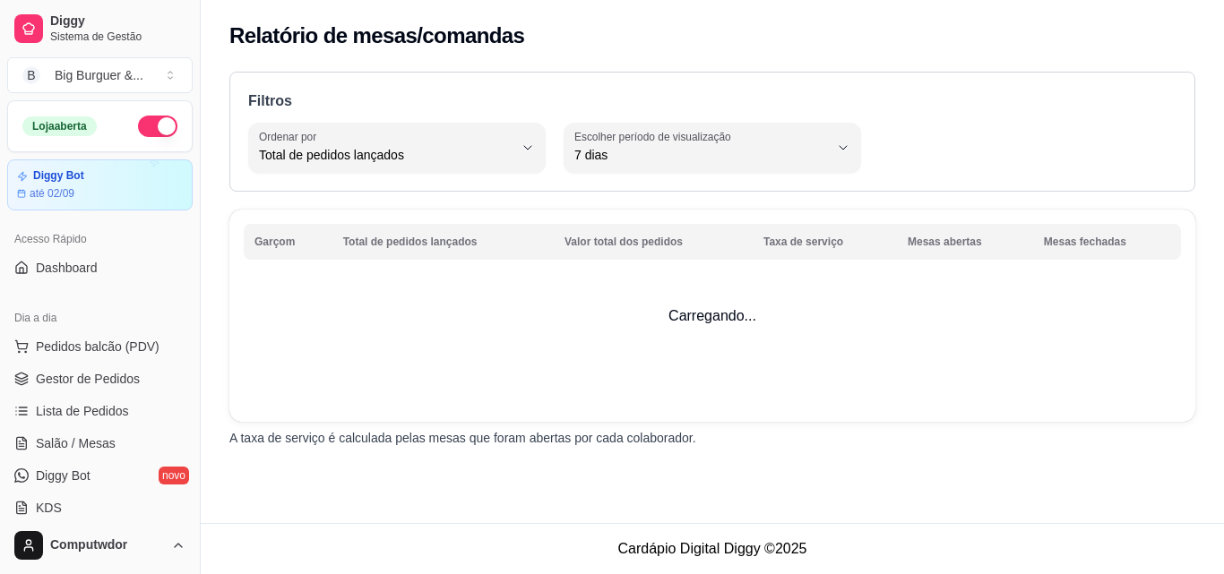
select select "TOTAL_OF_ORDERS"
select select "7"
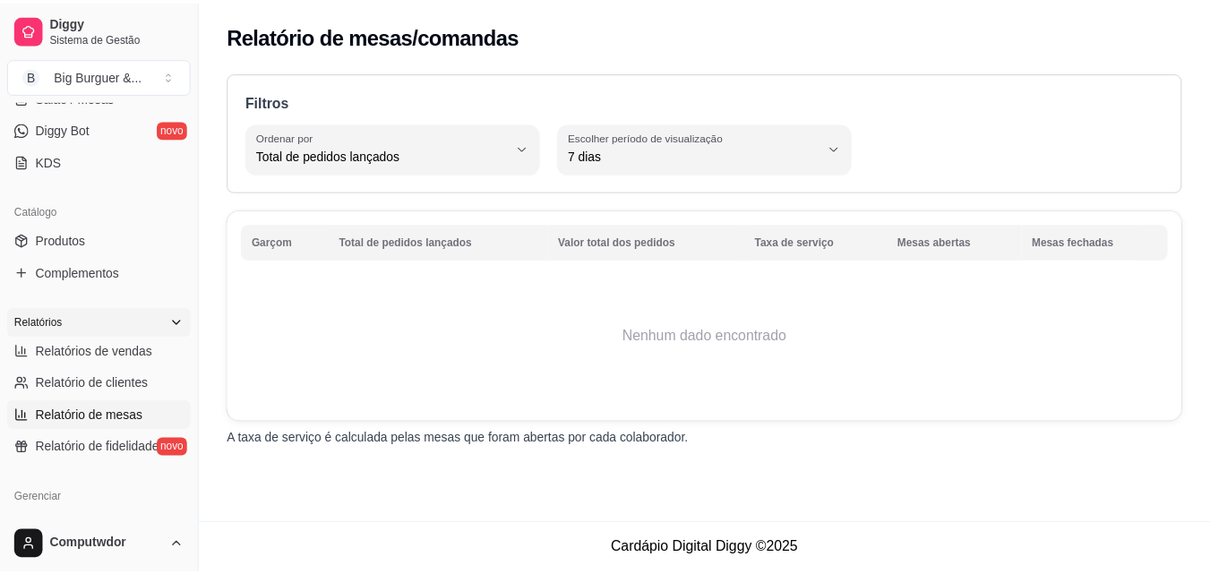
scroll to position [448, 0]
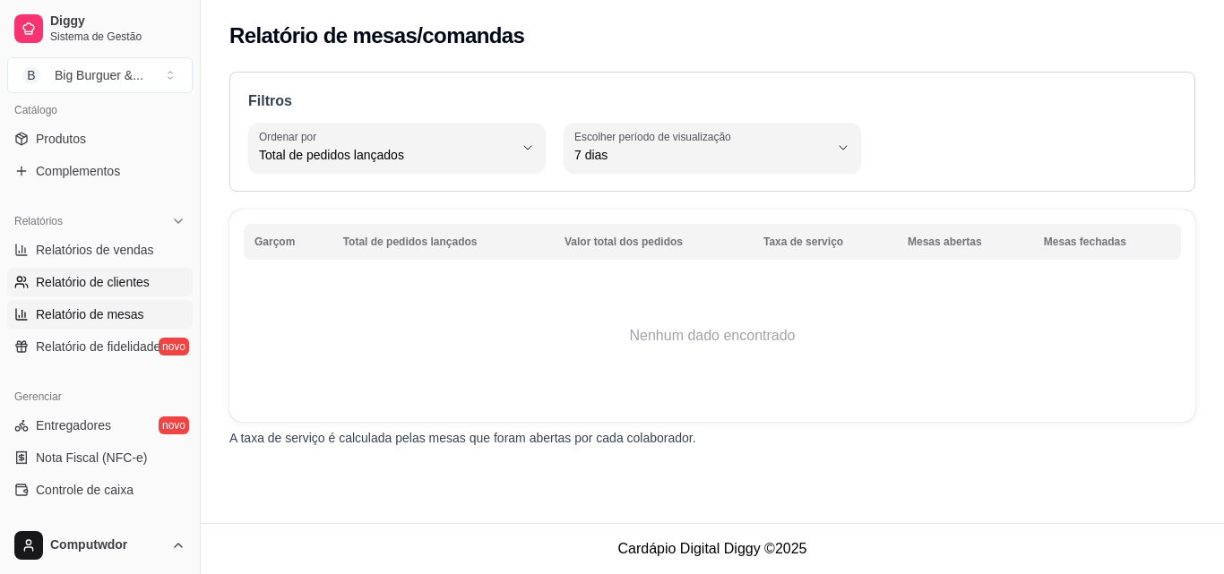
click at [128, 282] on span "Relatório de clientes" at bounding box center [93, 282] width 114 height 18
select select "30"
select select "HIGHEST_TOTAL_SPENT_WITH_ORDERS"
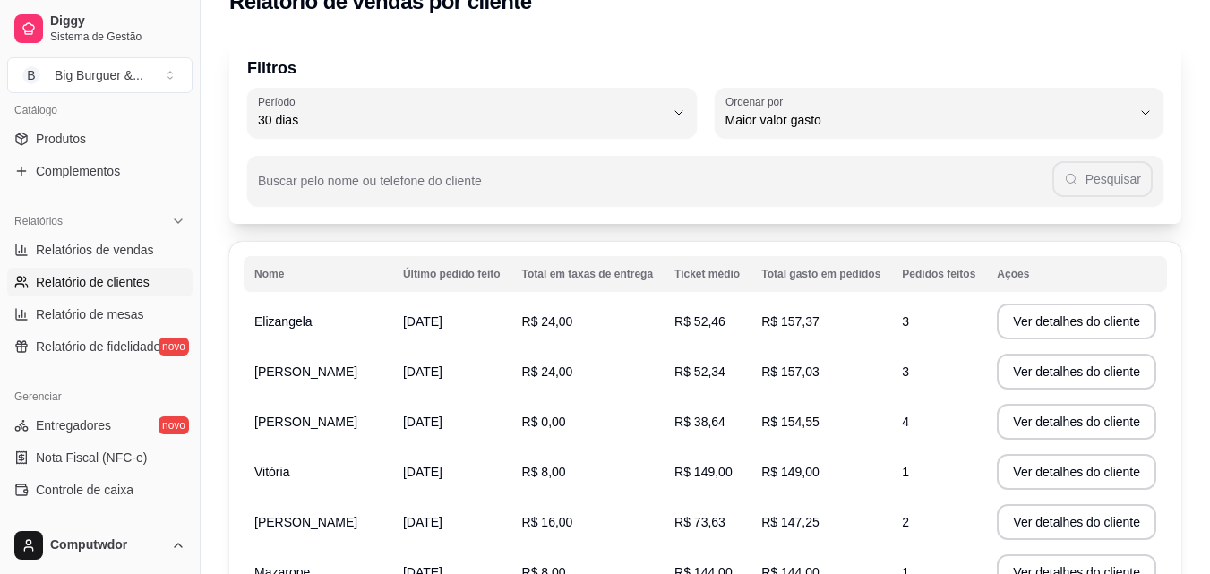
scroll to position [33, 0]
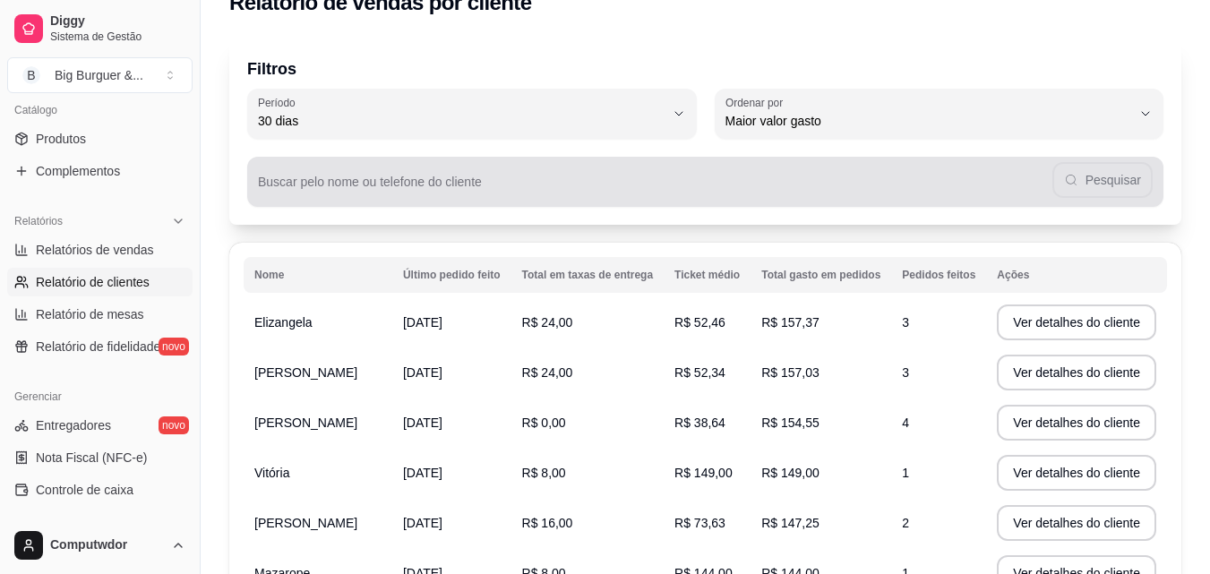
click at [1083, 179] on div "Pesquisar" at bounding box center [705, 182] width 895 height 36
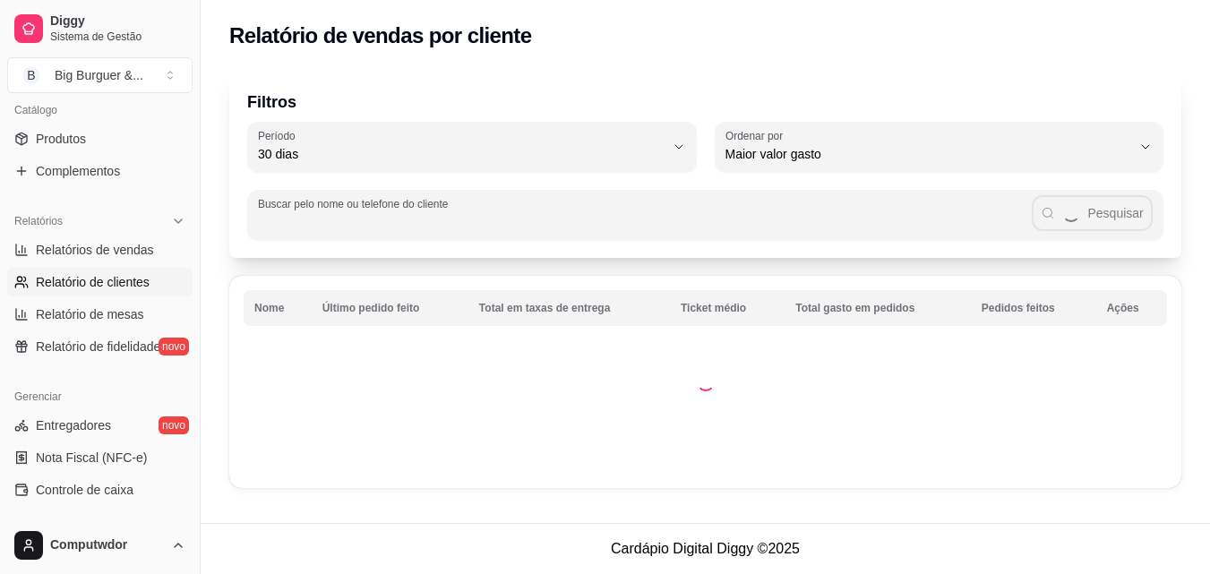
scroll to position [0, 0]
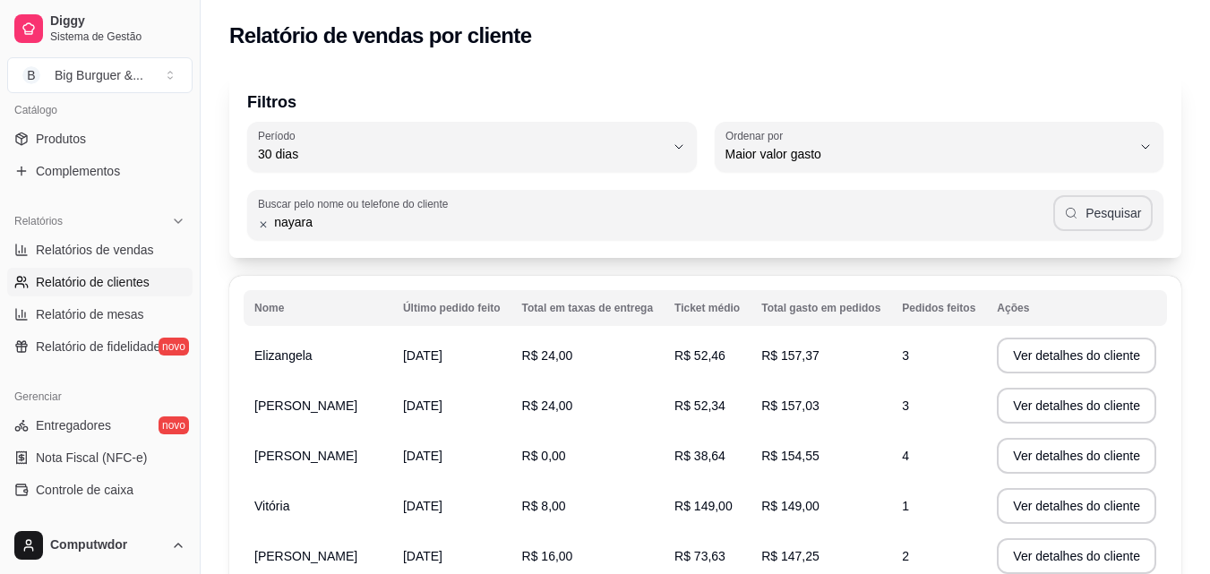
click at [1133, 216] on button "Pesquisar" at bounding box center [1102, 213] width 99 height 36
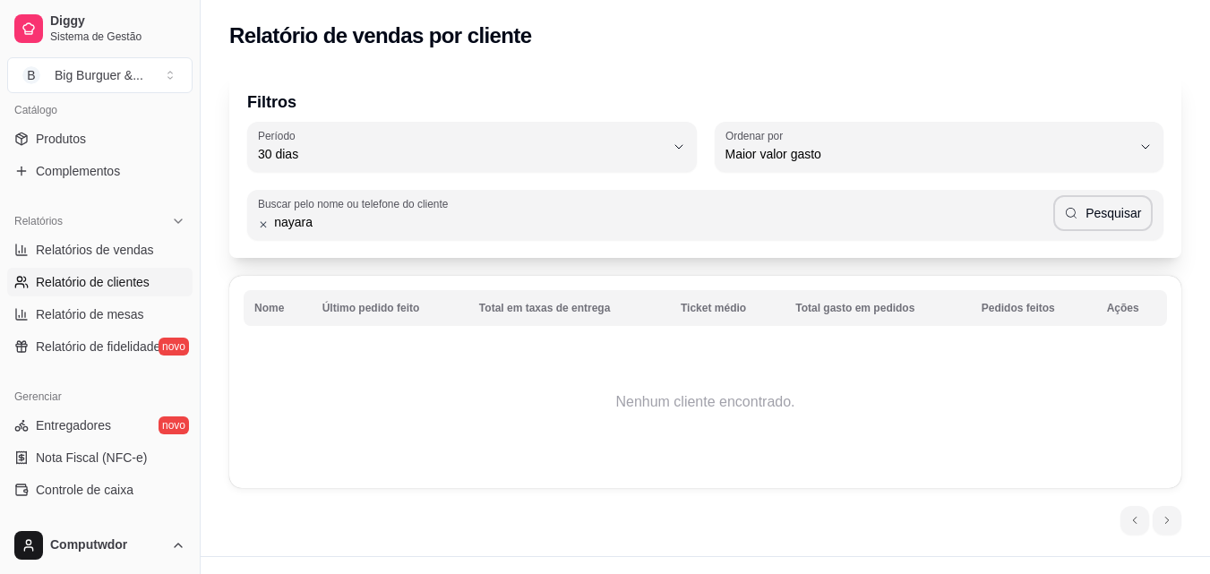
drag, startPoint x: 352, startPoint y: 230, endPoint x: 0, endPoint y: 216, distance: 352.3
click at [0, 216] on div "Diggy Sistema de Gestão B Big Burguer & ... Loja aberta Diggy Bot até 02/09 Ace…" at bounding box center [605, 303] width 1210 height 607
paste input "Nayara"
click at [344, 217] on input "Nayara" at bounding box center [661, 222] width 784 height 18
click at [344, 224] on input "Nayara" at bounding box center [661, 222] width 784 height 18
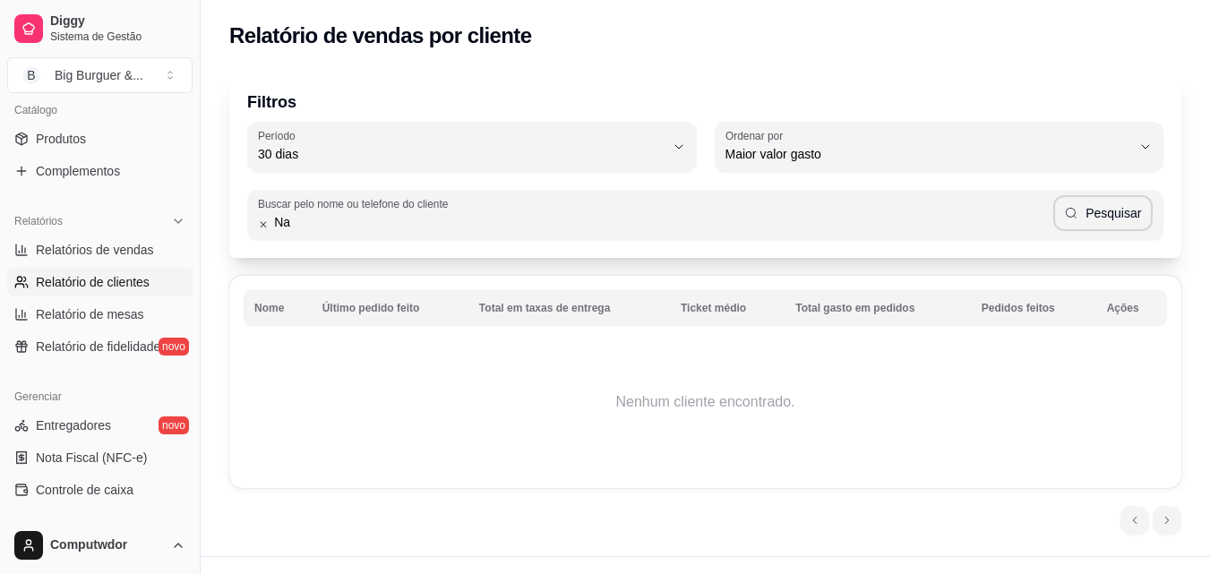
type input "N"
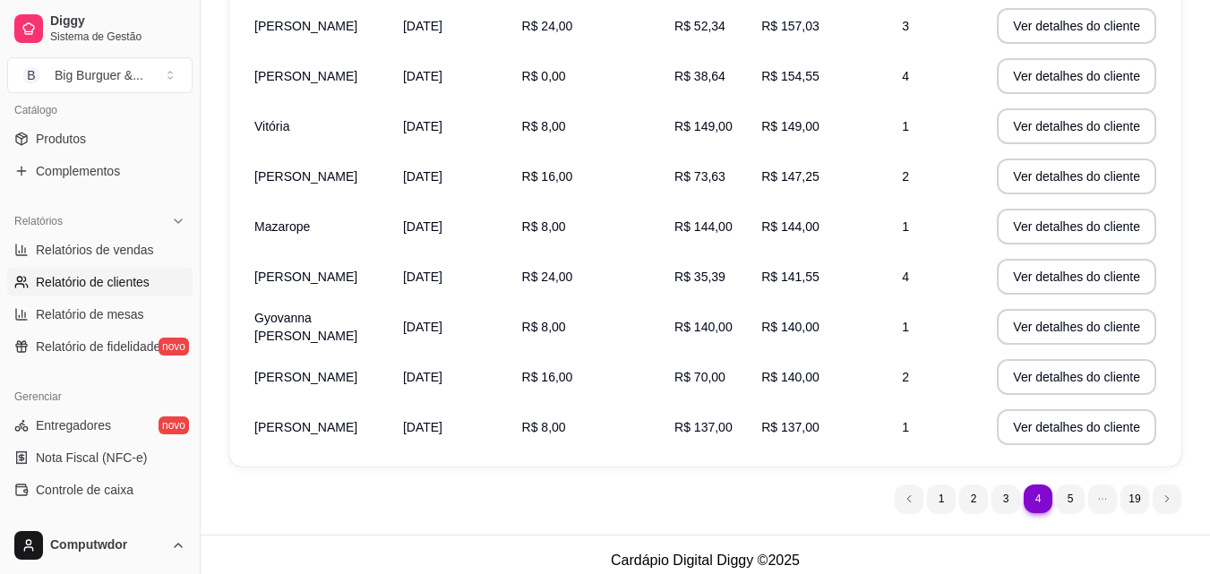
scroll to position [391, 0]
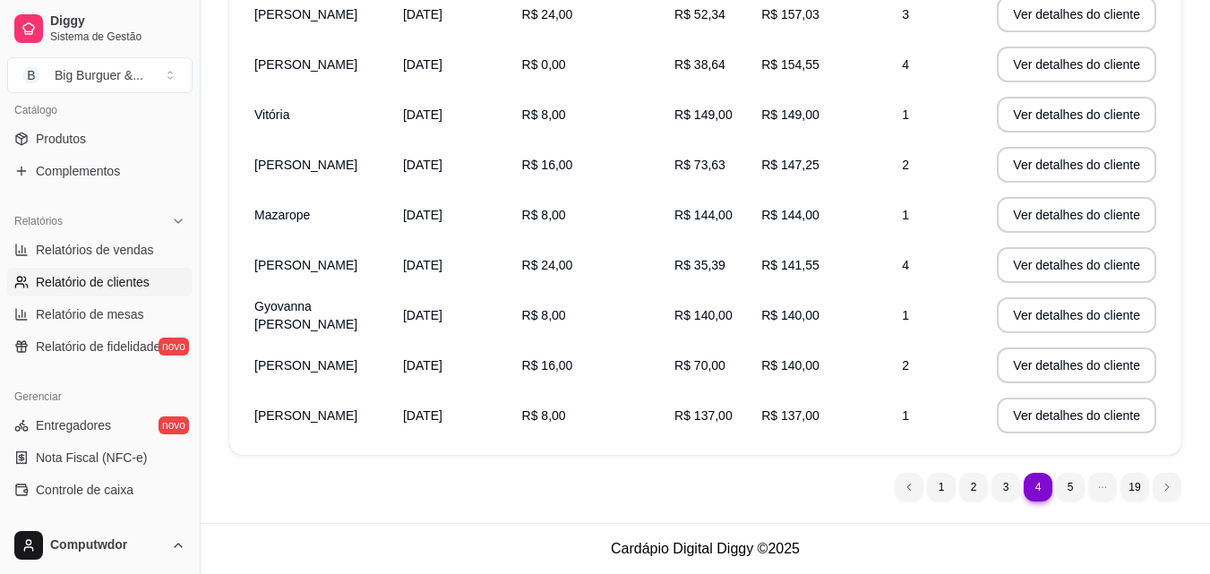
type input "nay"
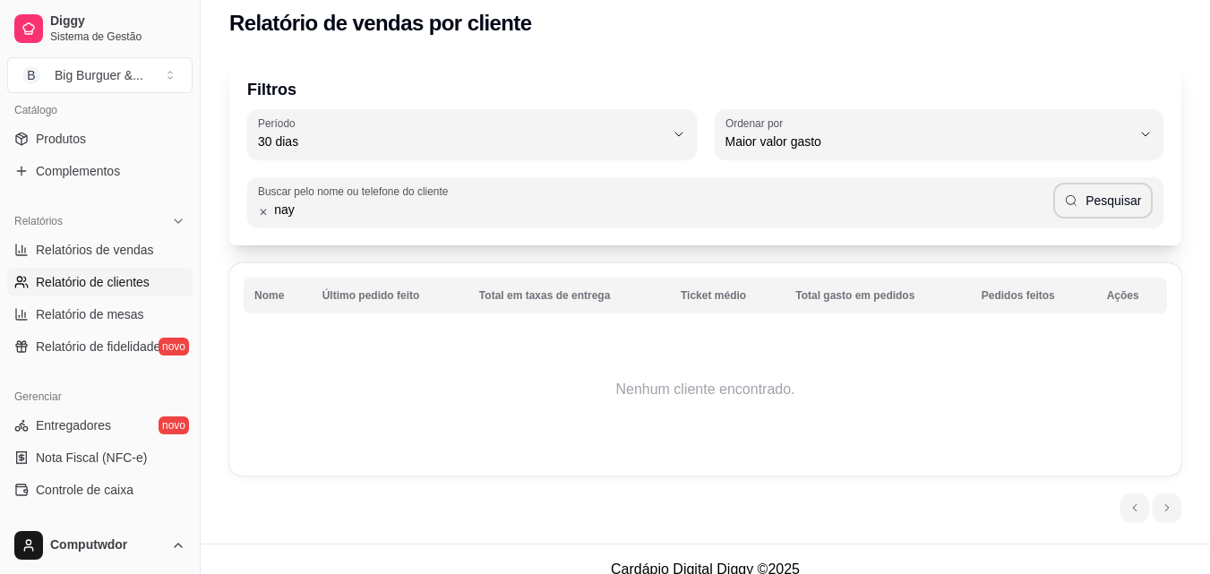
scroll to position [33, 0]
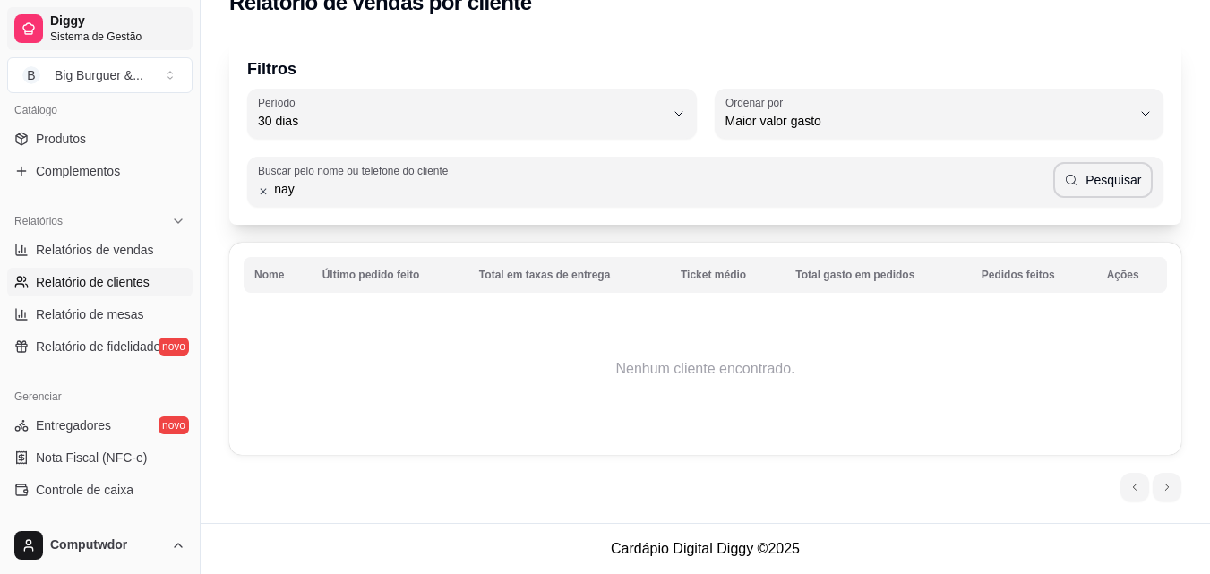
select select "TOTAL_OF_ORDERS"
select select "7"
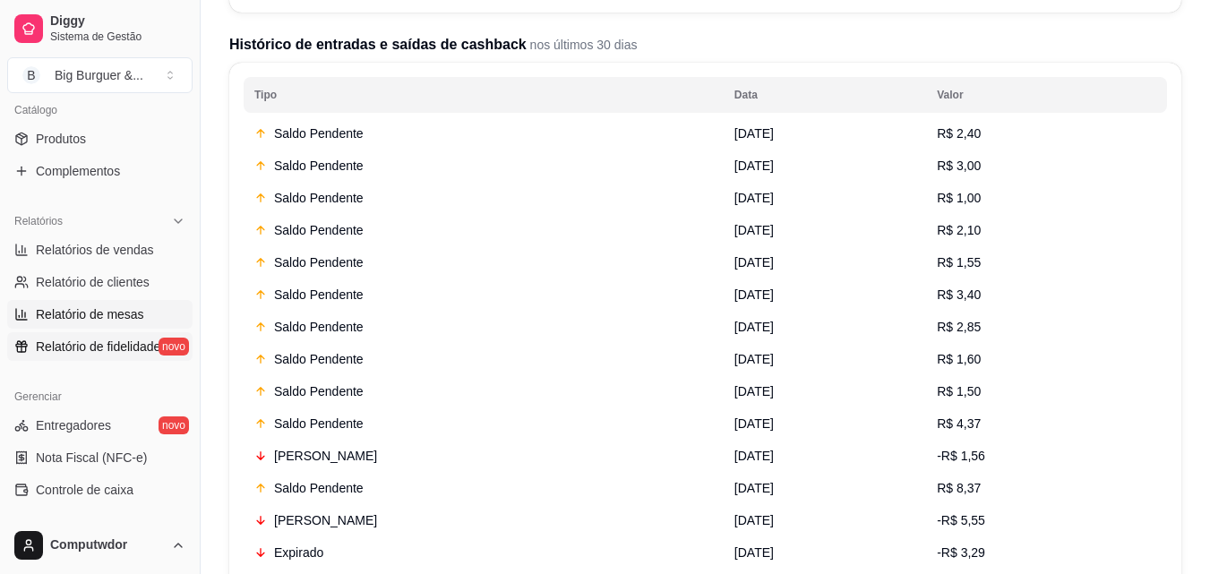
scroll to position [537, 0]
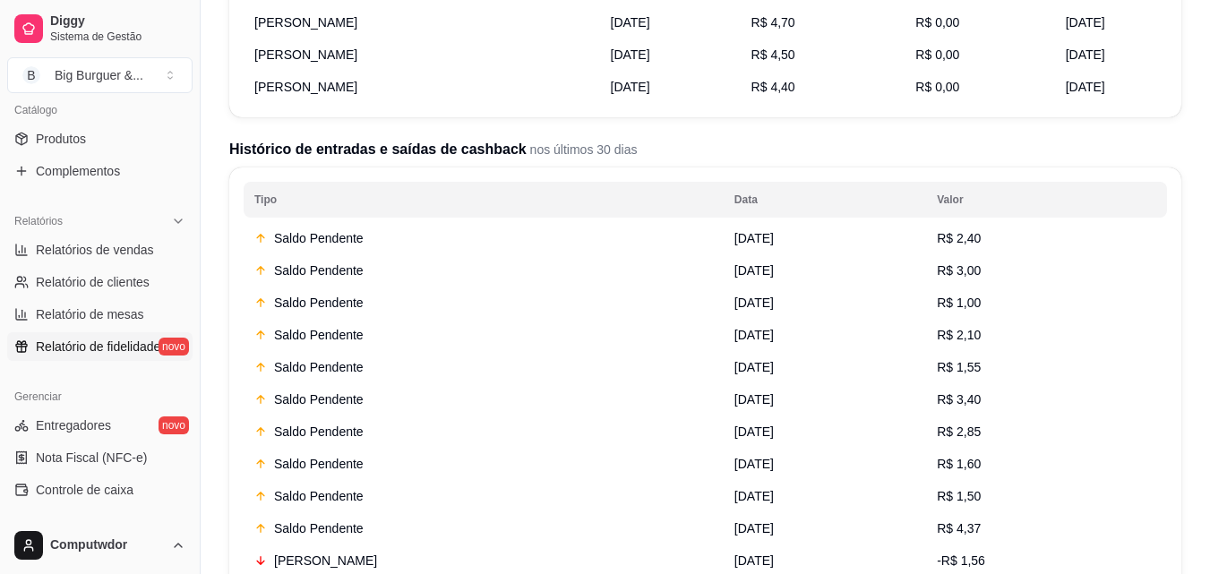
click at [85, 339] on span "Relatório de fidelidade" at bounding box center [98, 347] width 125 height 18
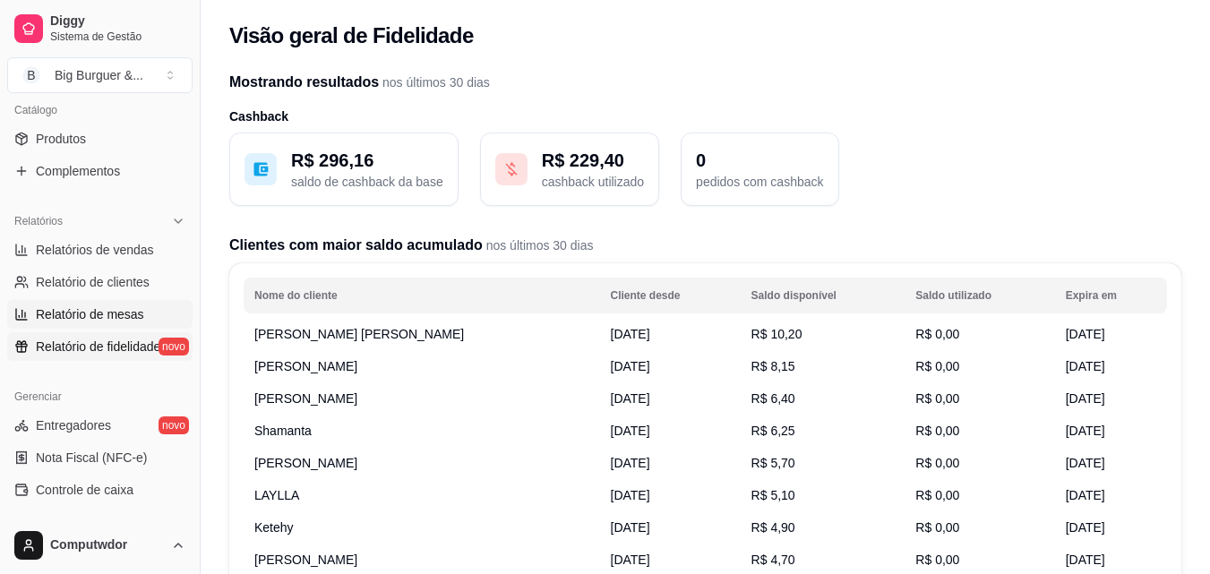
click at [88, 312] on span "Relatório de mesas" at bounding box center [90, 314] width 108 height 18
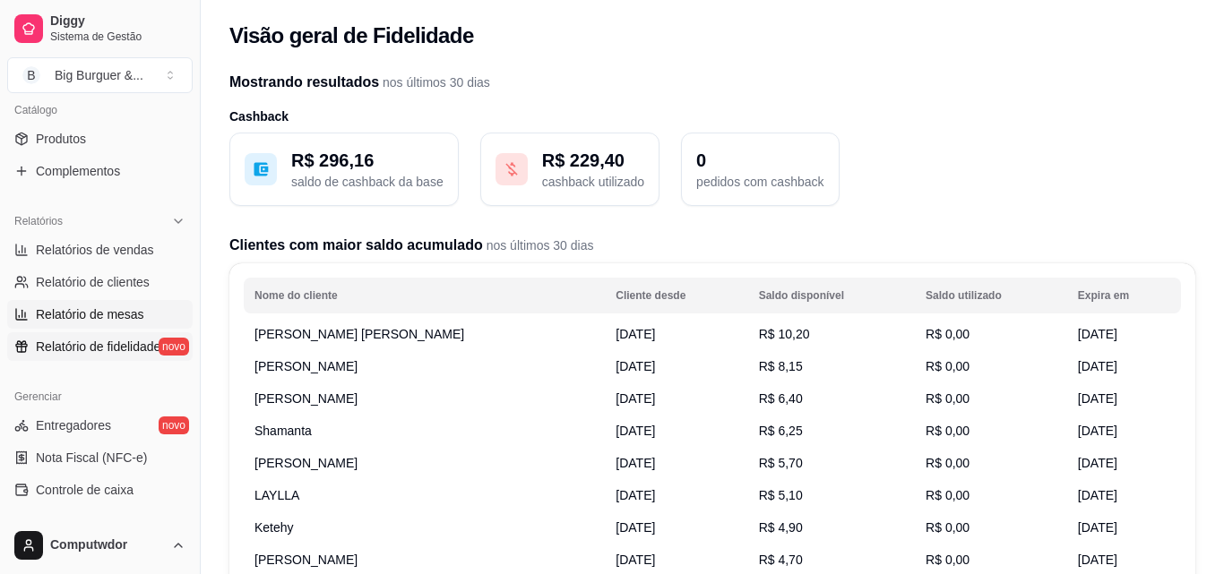
select select "TOTAL_OF_ORDERS"
select select "7"
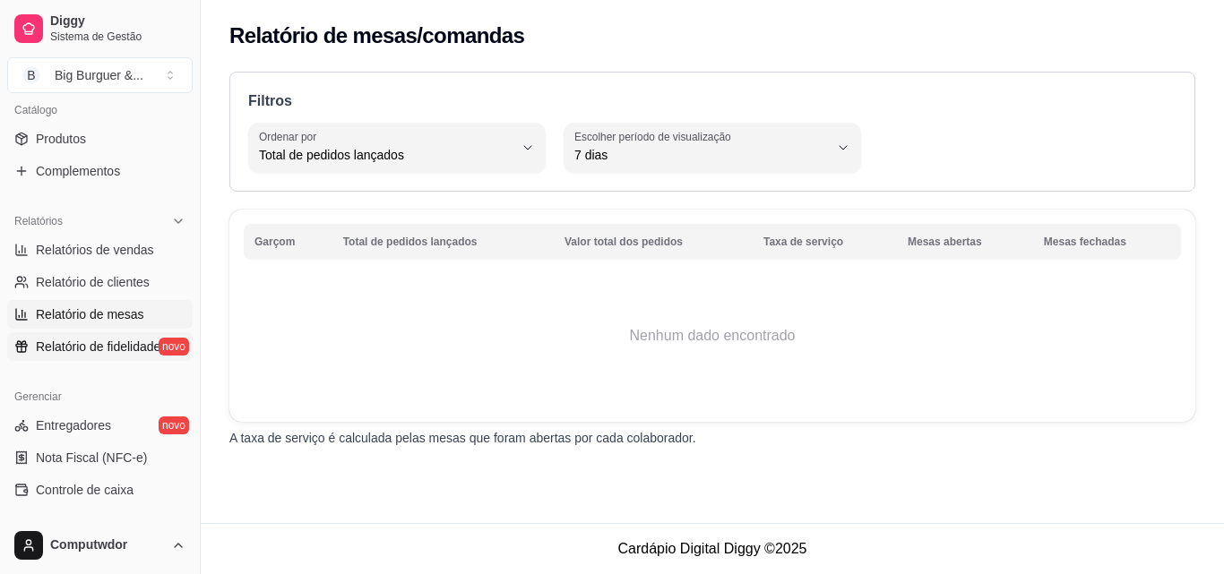
click at [105, 344] on span "Relatório de fidelidade" at bounding box center [98, 347] width 125 height 18
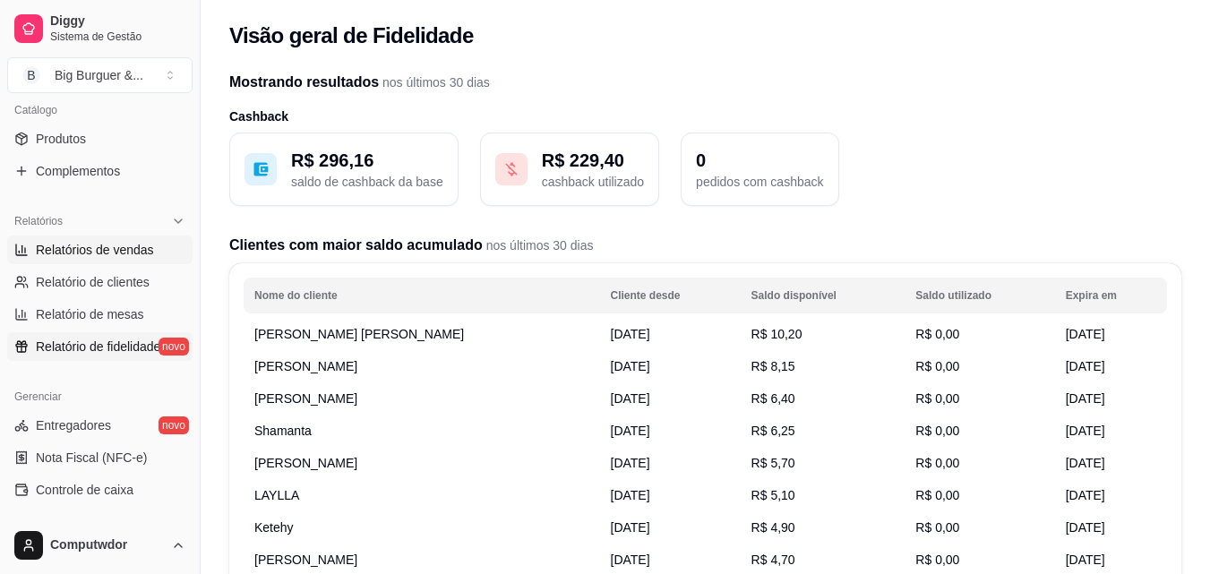
click at [123, 247] on span "Relatórios de vendas" at bounding box center [95, 250] width 118 height 18
select select "ALL"
select select "0"
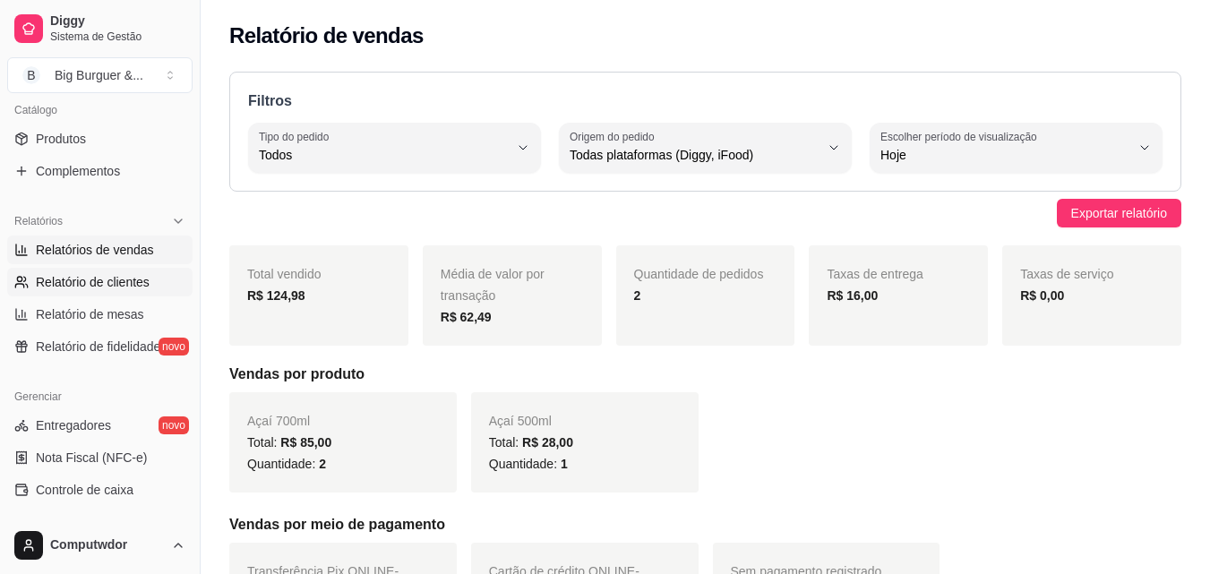
click at [94, 278] on span "Relatório de clientes" at bounding box center [93, 282] width 114 height 18
select select "30"
select select "HIGHEST_TOTAL_SPENT_WITH_ORDERS"
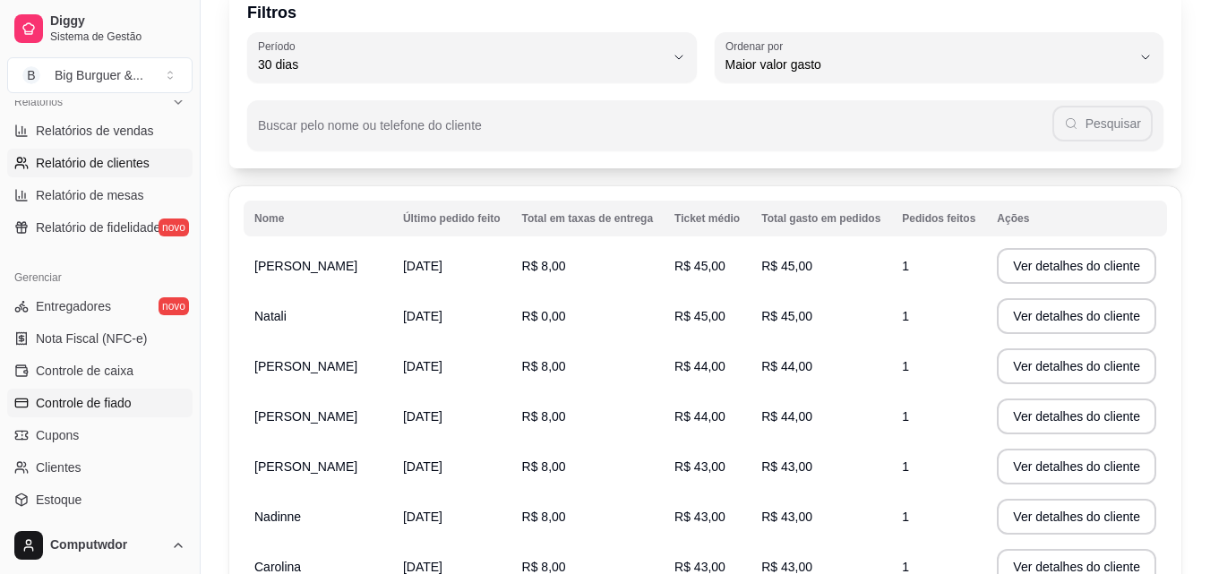
scroll to position [536, 0]
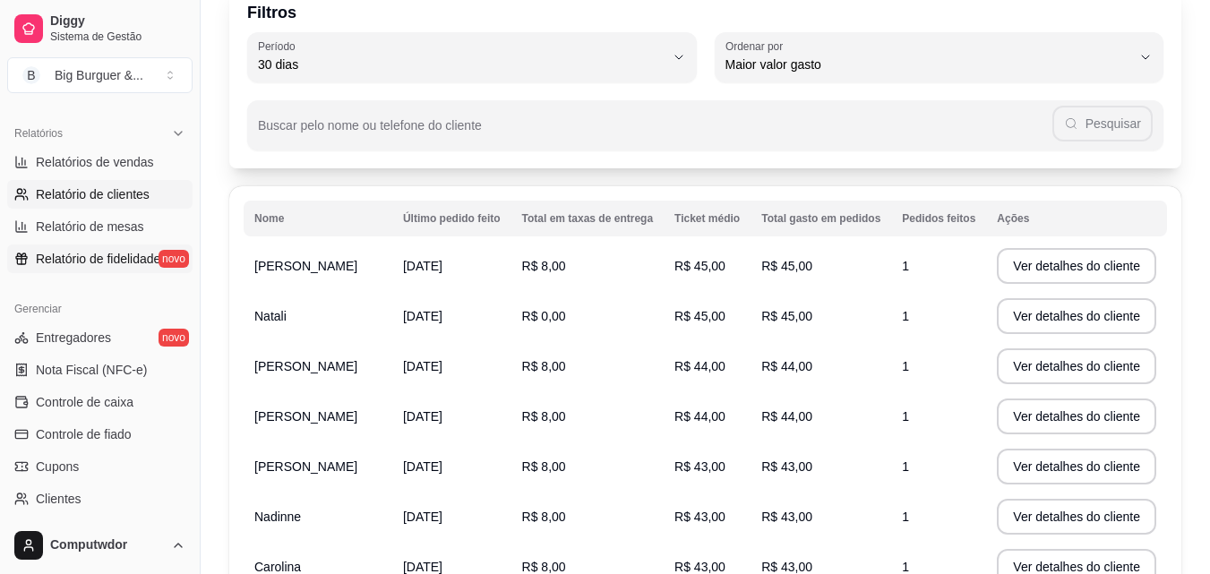
click at [91, 262] on span "Relatório de fidelidade" at bounding box center [98, 259] width 125 height 18
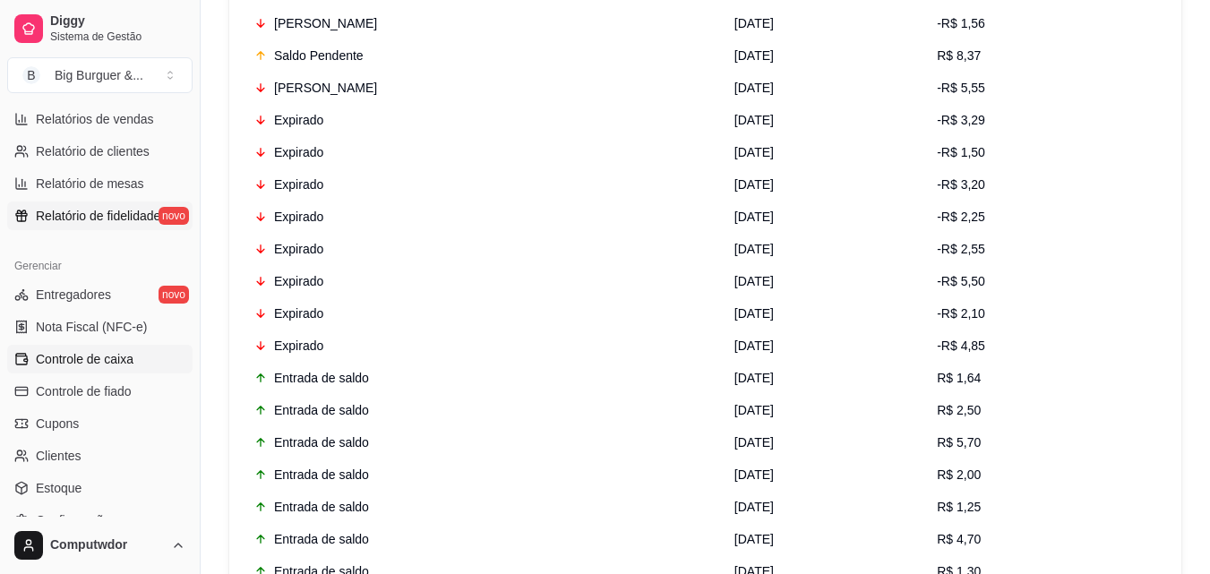
scroll to position [536, 0]
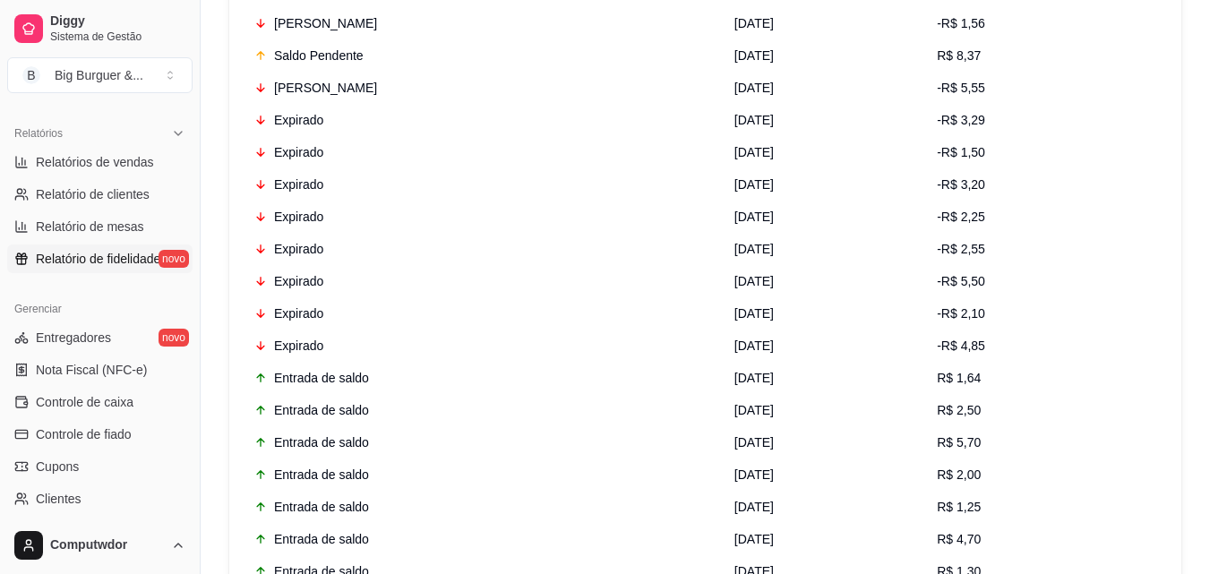
click at [109, 262] on span "Relatório de fidelidade" at bounding box center [98, 259] width 125 height 18
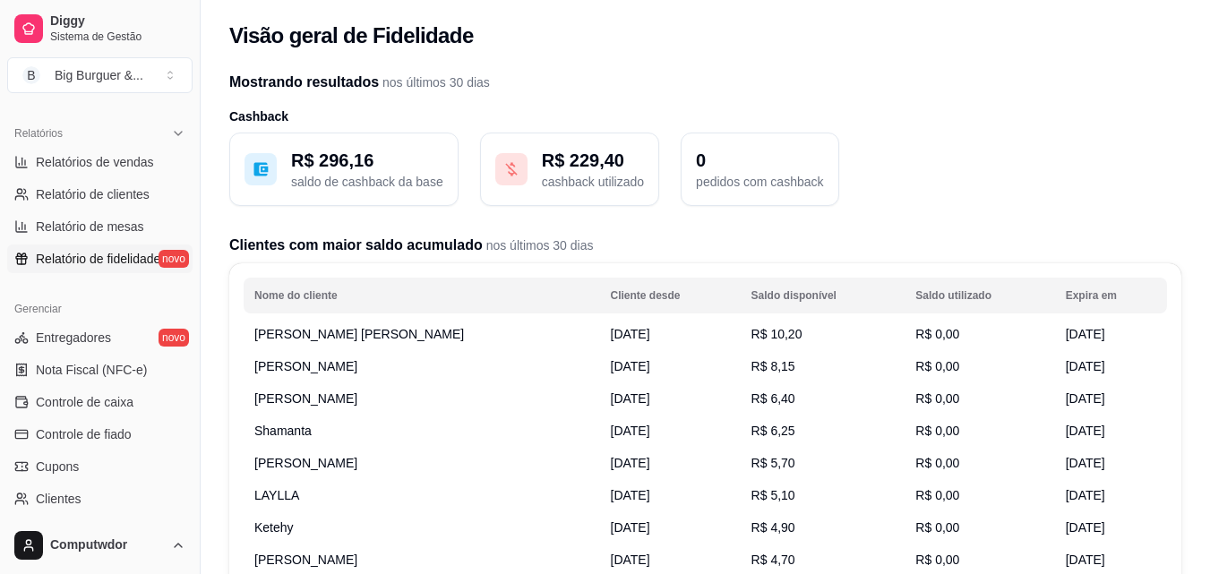
click at [356, 177] on p "saldo de cashback da base" at bounding box center [367, 182] width 152 height 18
drag, startPoint x: 447, startPoint y: 69, endPoint x: 443, endPoint y: 80, distance: 11.6
click at [442, 83] on span "nos últimos 30 dias" at bounding box center [434, 82] width 111 height 14
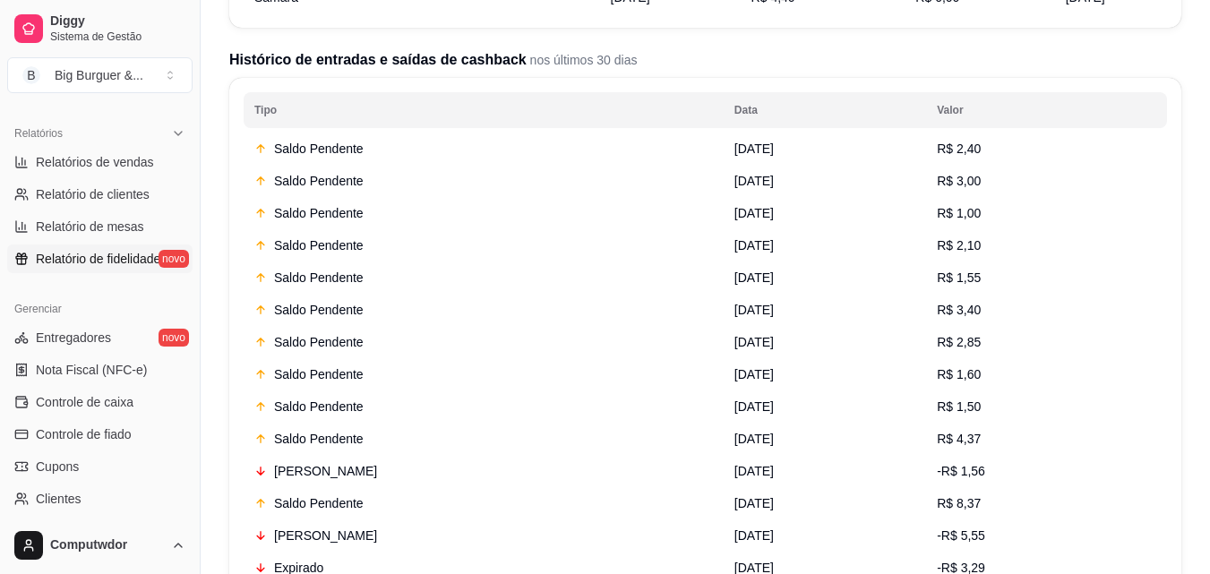
scroll to position [896, 0]
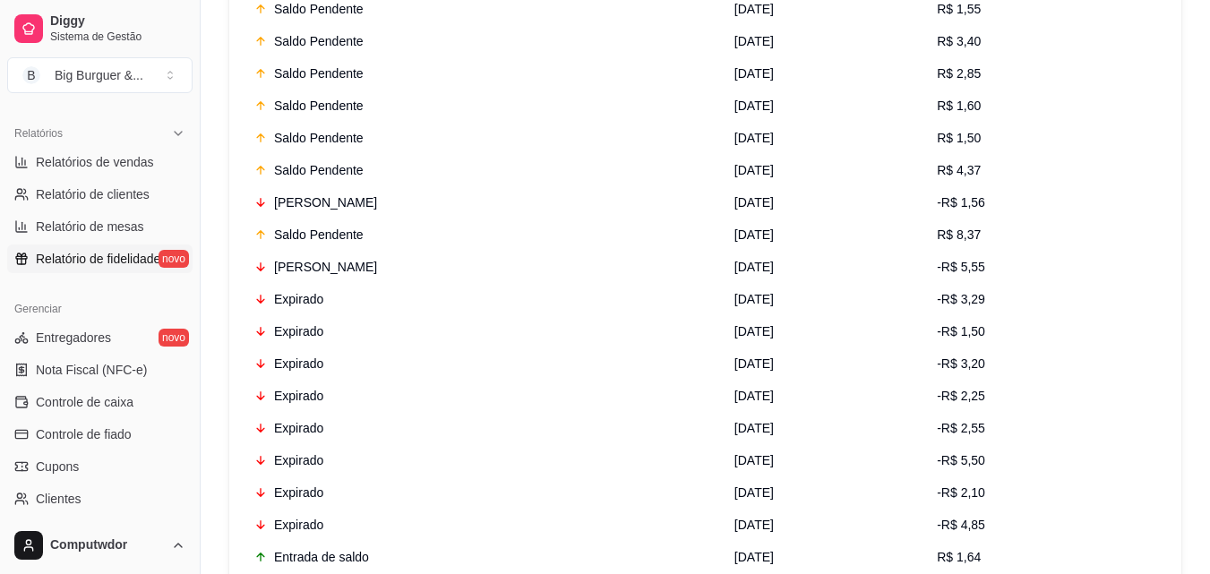
click at [307, 234] on div "Saldo Pendente" at bounding box center [483, 235] width 459 height 18
click at [326, 202] on div "[PERSON_NAME]" at bounding box center [483, 202] width 459 height 18
click at [136, 201] on span "Relatório de clientes" at bounding box center [93, 194] width 114 height 18
select select "30"
select select "HIGHEST_TOTAL_SPENT_WITH_ORDERS"
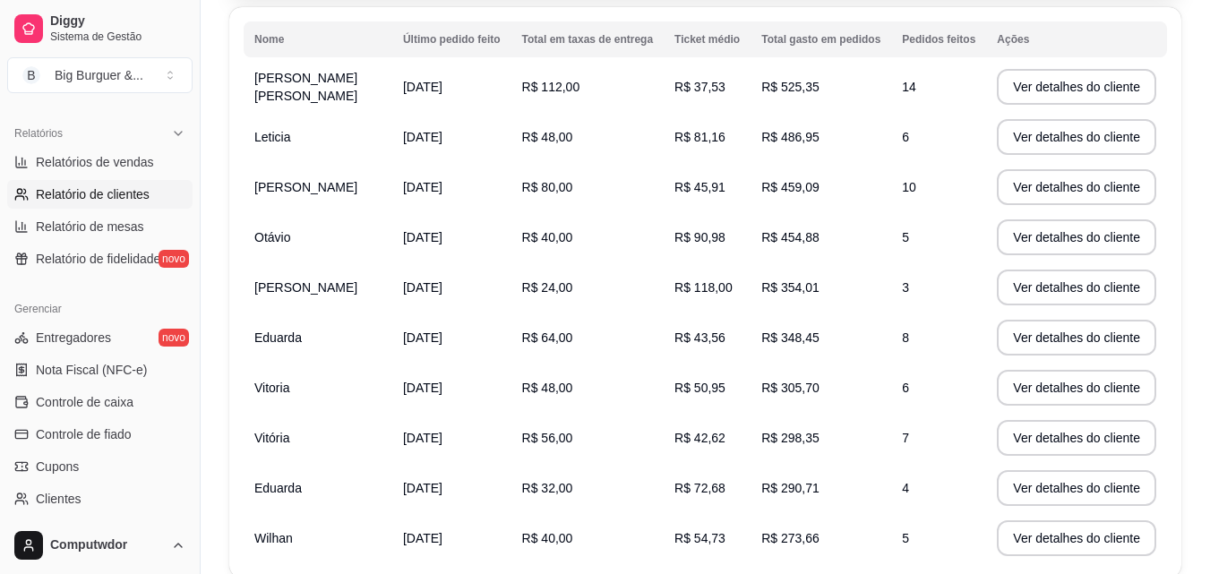
scroll to position [446, 0]
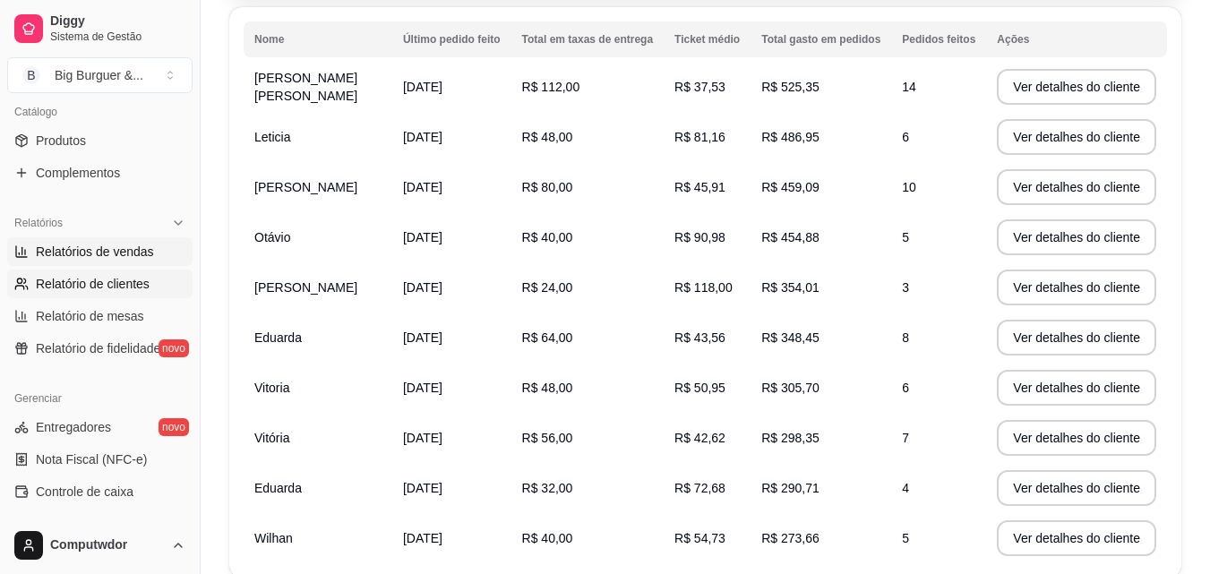
click at [129, 244] on span "Relatórios de vendas" at bounding box center [95, 252] width 118 height 18
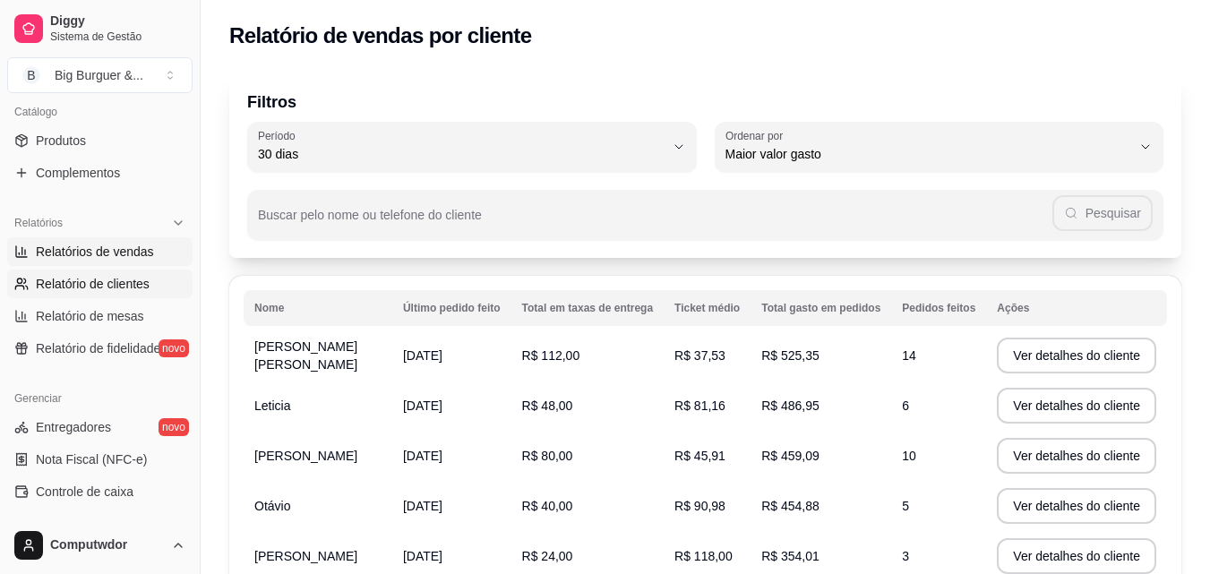
select select "ALL"
select select "0"
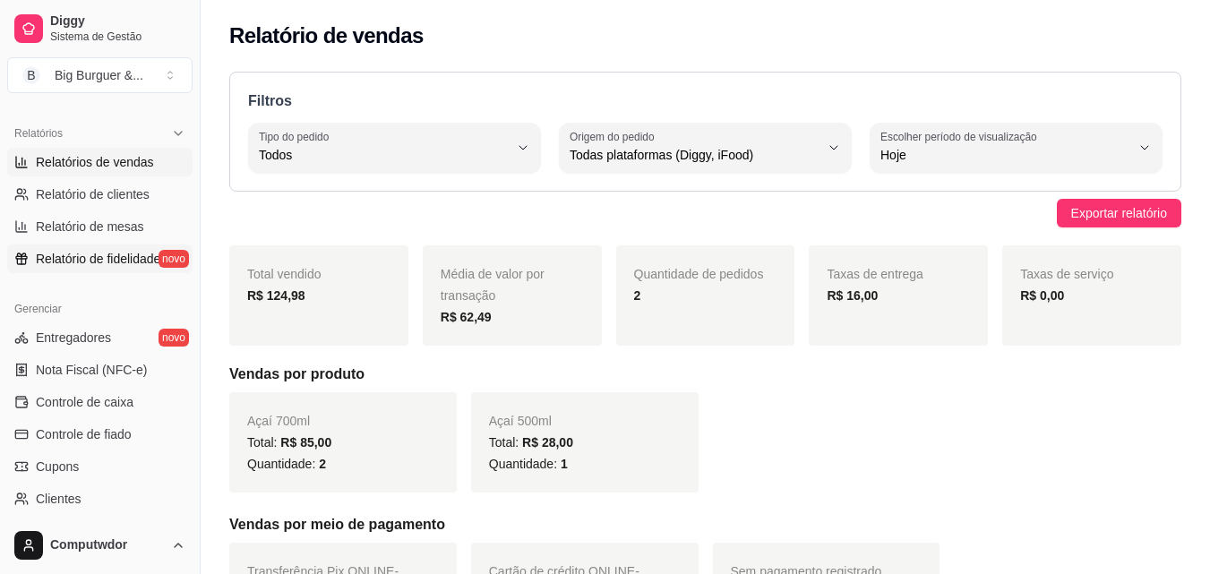
click at [126, 263] on span "Relatório de fidelidade" at bounding box center [98, 259] width 125 height 18
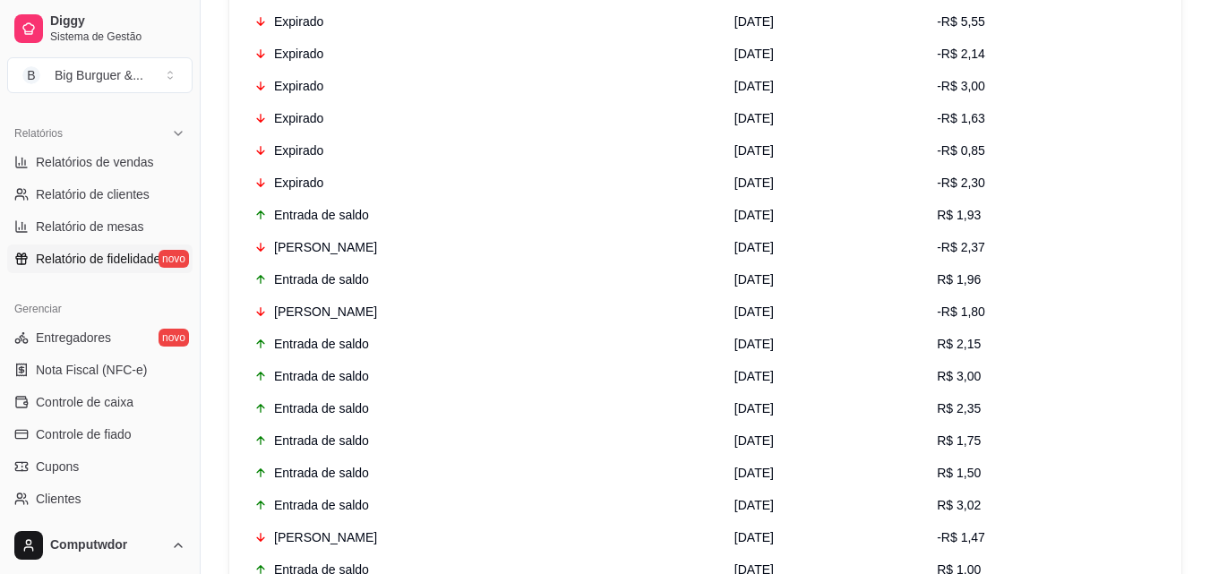
scroll to position [3631, 0]
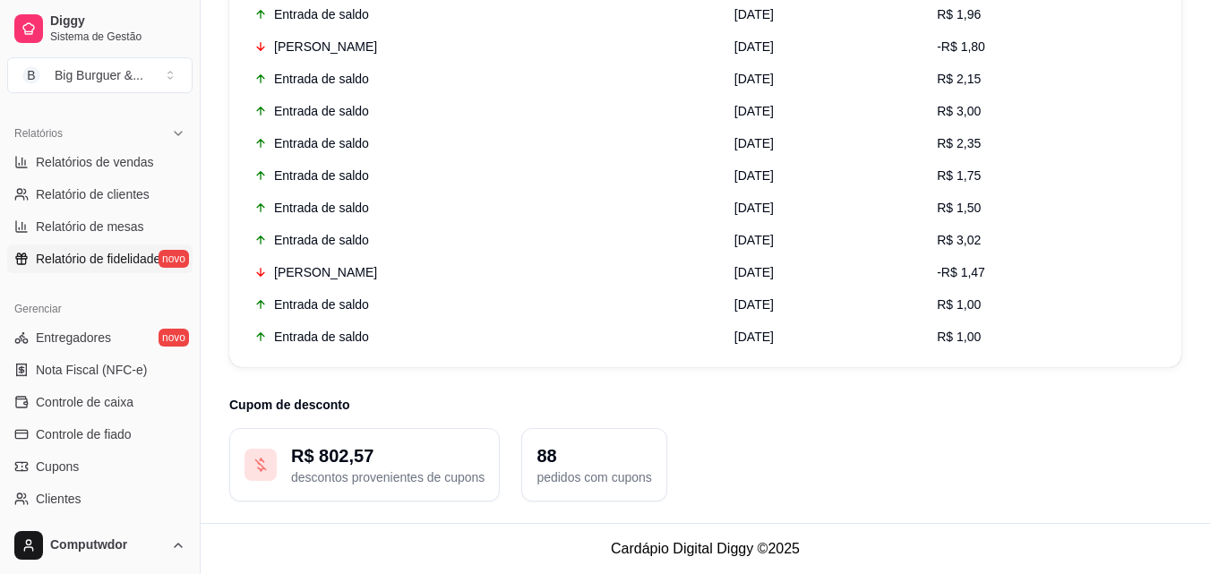
click at [595, 463] on p "88" at bounding box center [594, 455] width 115 height 25
click at [370, 455] on p "R$ 802,57" at bounding box center [387, 455] width 193 height 25
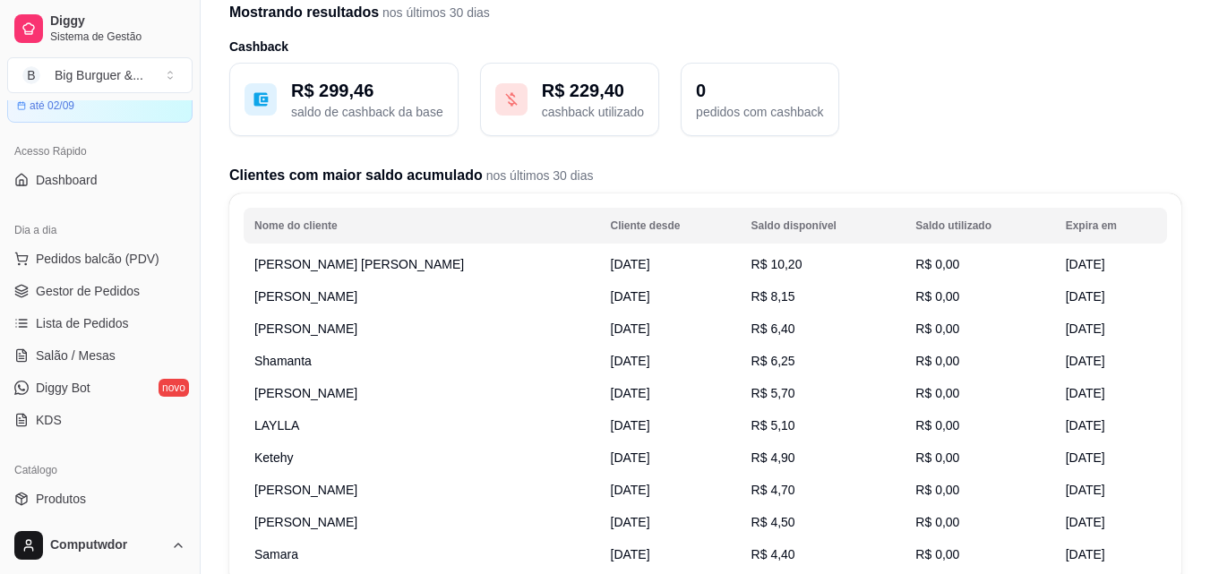
scroll to position [0, 0]
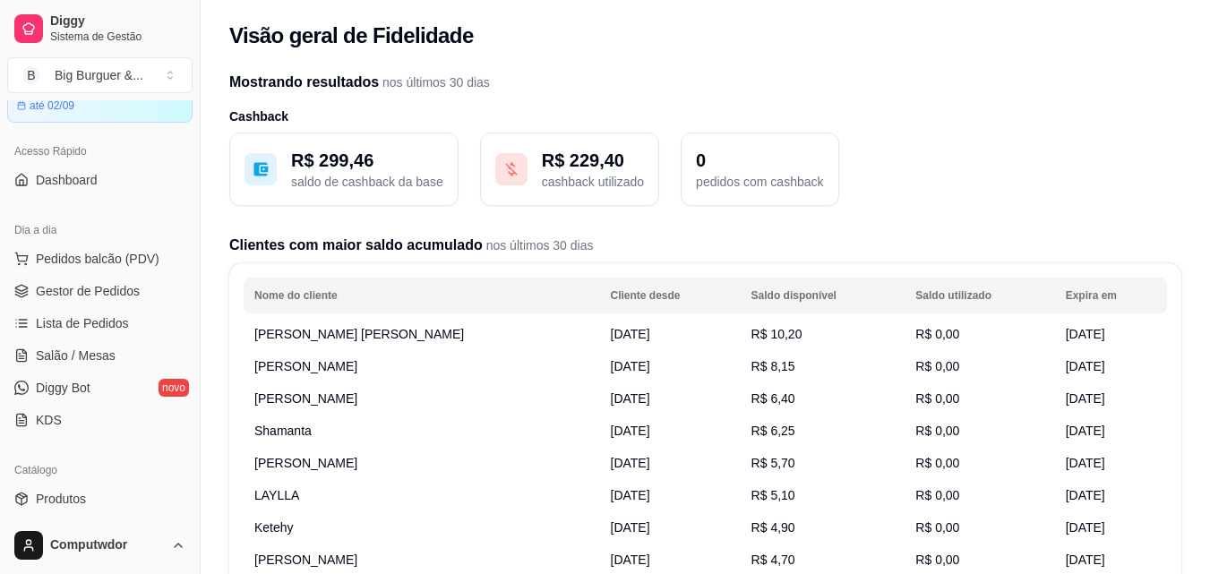
click at [349, 175] on p "saldo de cashback da base" at bounding box center [367, 182] width 152 height 18
click at [352, 178] on p "saldo de cashback da base" at bounding box center [367, 182] width 152 height 18
click at [284, 17] on div "Visão geral de Fidelidade" at bounding box center [706, 30] width 1010 height 61
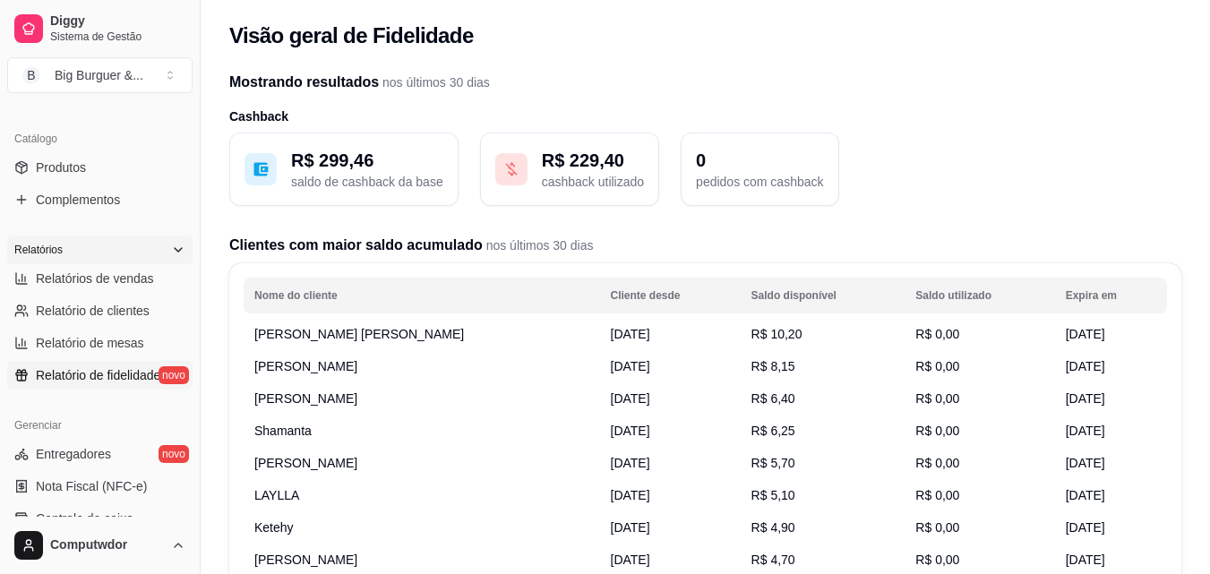
scroll to position [448, 0]
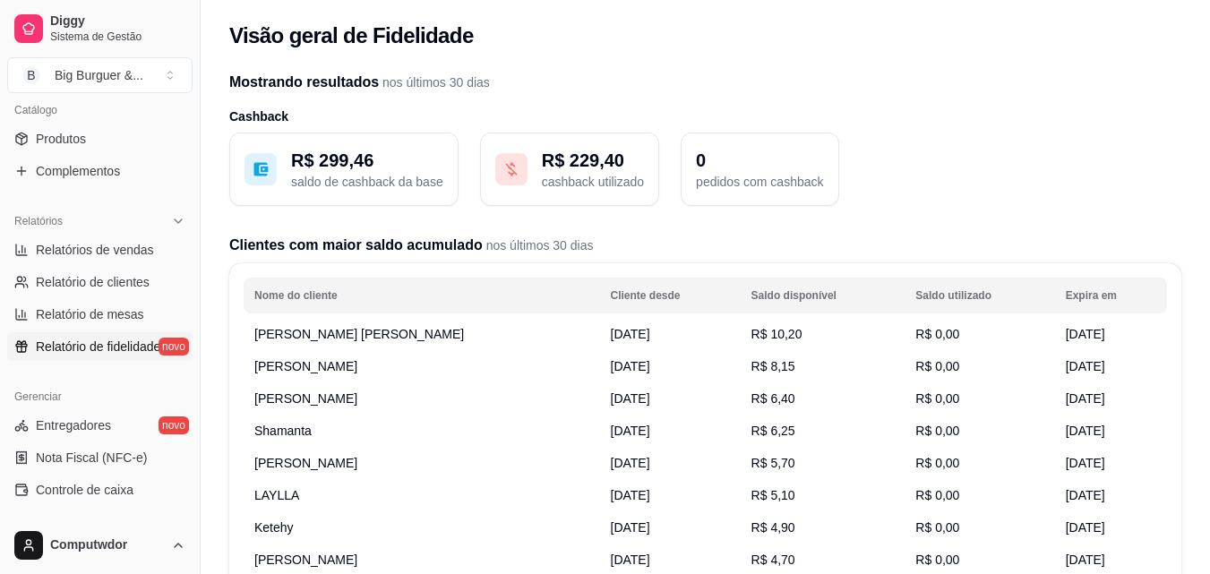
click at [145, 348] on span "Relatório de fidelidade" at bounding box center [98, 347] width 125 height 18
click at [150, 286] on link "Relatório de clientes" at bounding box center [99, 282] width 185 height 29
select select "30"
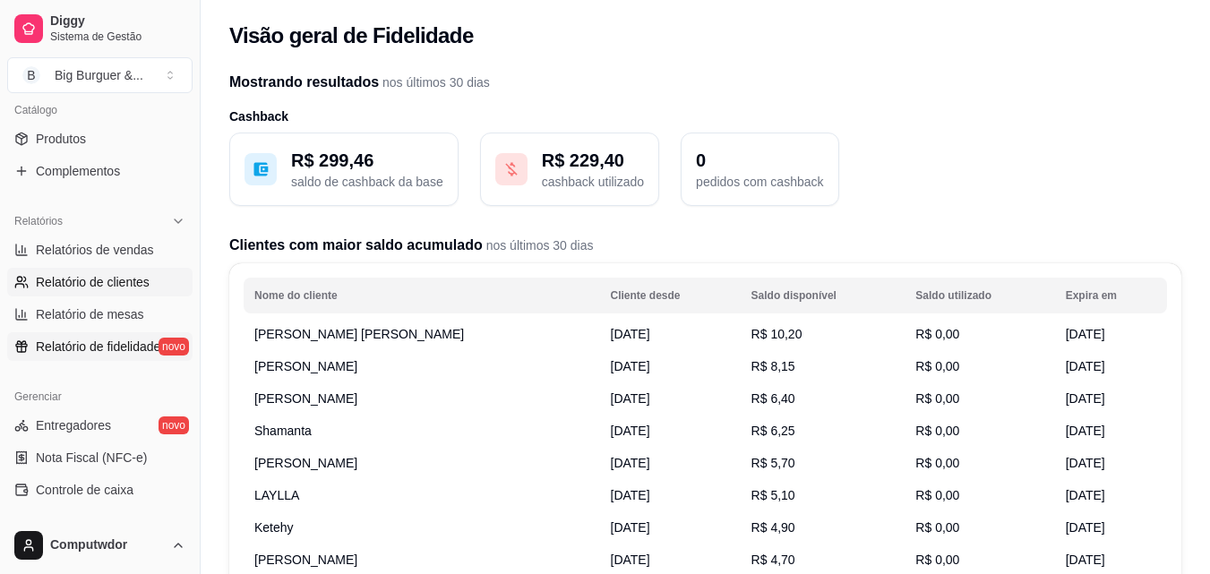
select select "HIGHEST_TOTAL_SPENT_WITH_ORDERS"
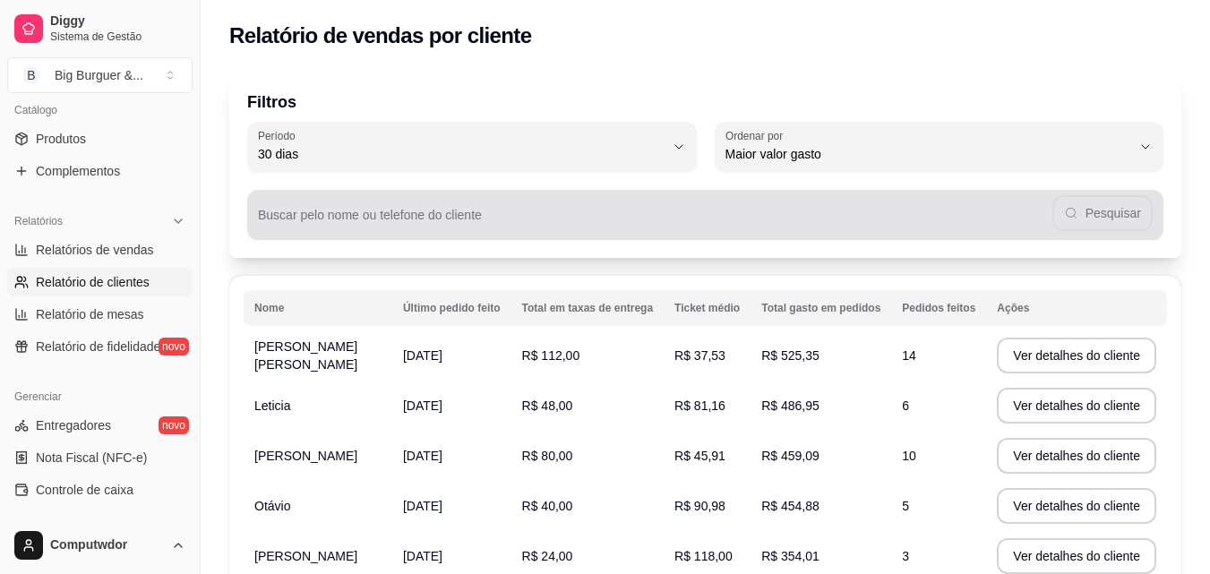
click at [1102, 217] on div "Pesquisar" at bounding box center [705, 215] width 895 height 36
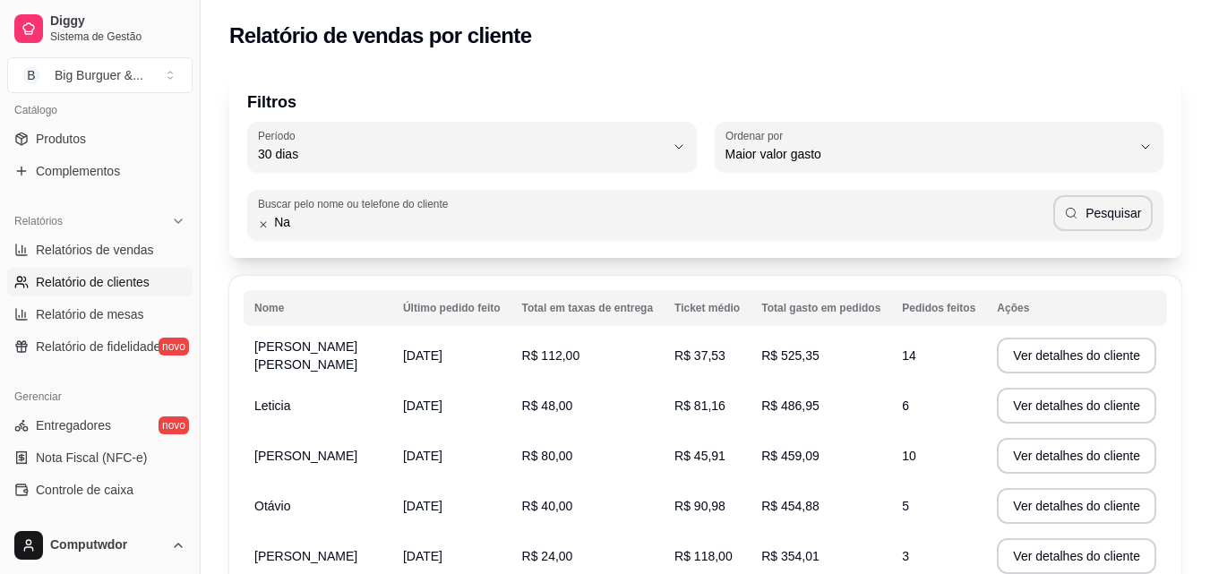
type input "N"
click at [399, 219] on input "Buscar pelo nome ou telefone do cliente" at bounding box center [655, 222] width 795 height 18
paste input "[PHONE_NUMBER]"
click at [270, 215] on input "[PHONE_NUMBER]" at bounding box center [661, 222] width 784 height 18
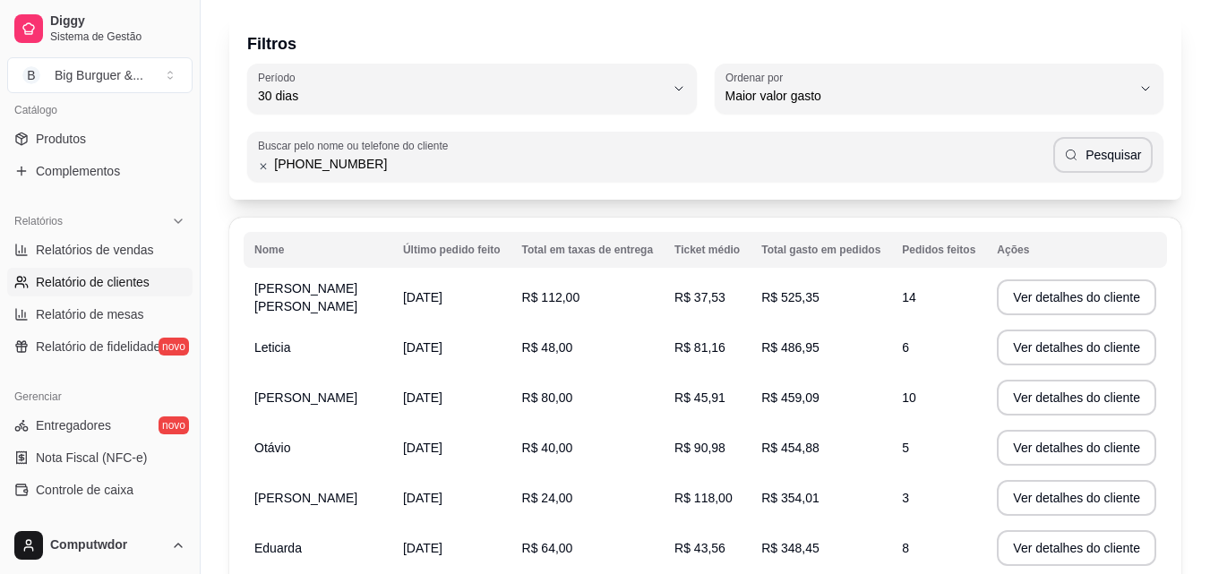
scroll to position [90, 0]
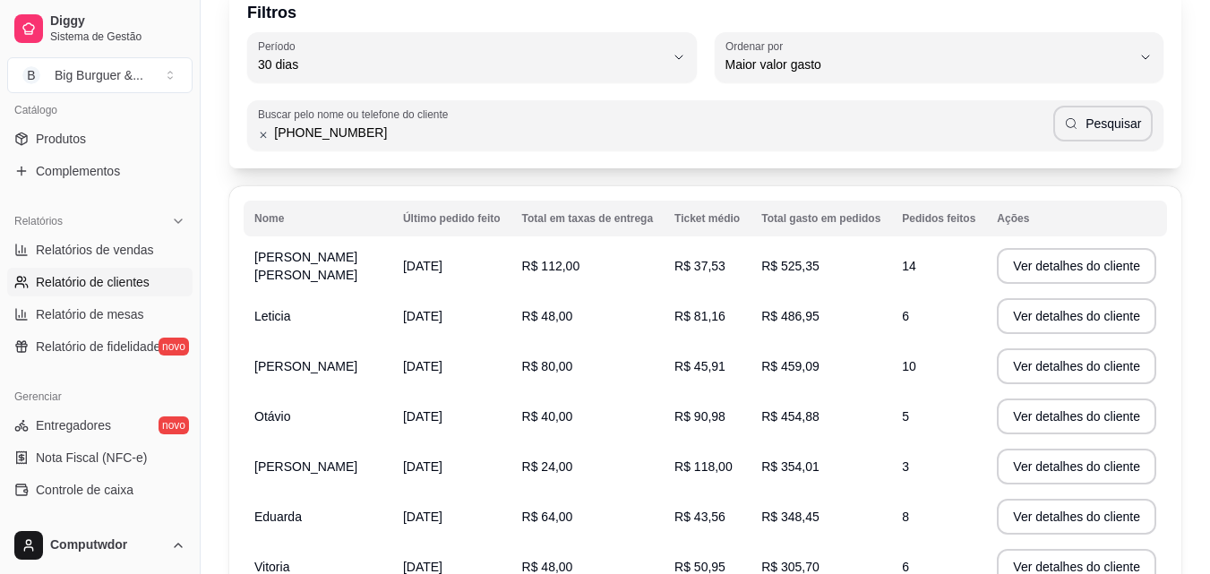
click at [567, 134] on input "[PHONE_NUMBER]" at bounding box center [661, 133] width 784 height 18
click at [1149, 122] on button "Pesquisar" at bounding box center [1102, 124] width 99 height 36
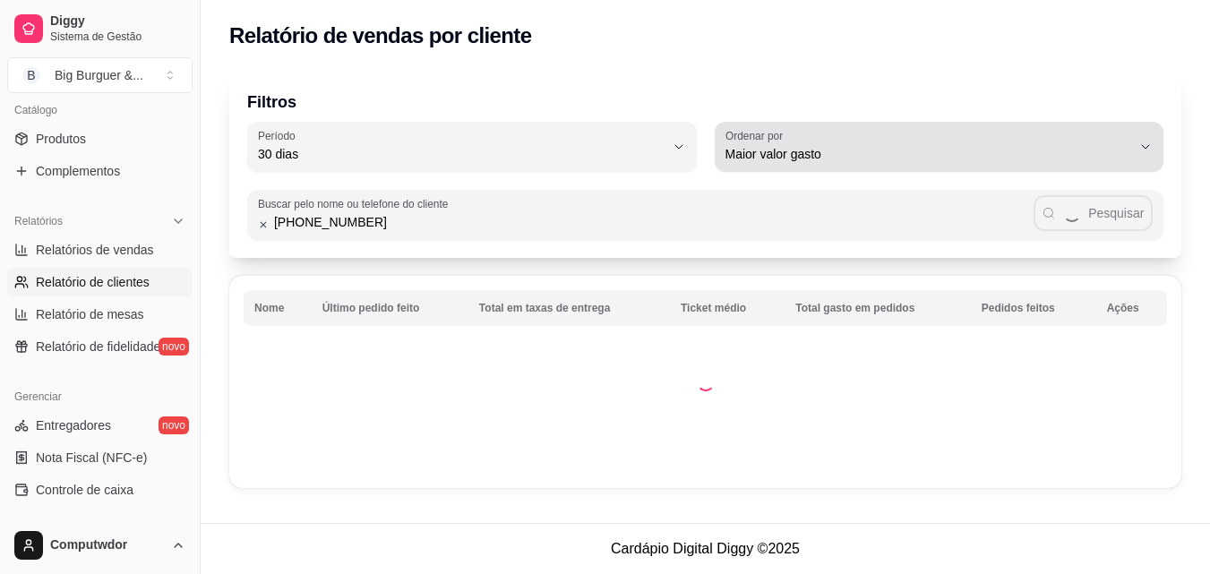
scroll to position [0, 0]
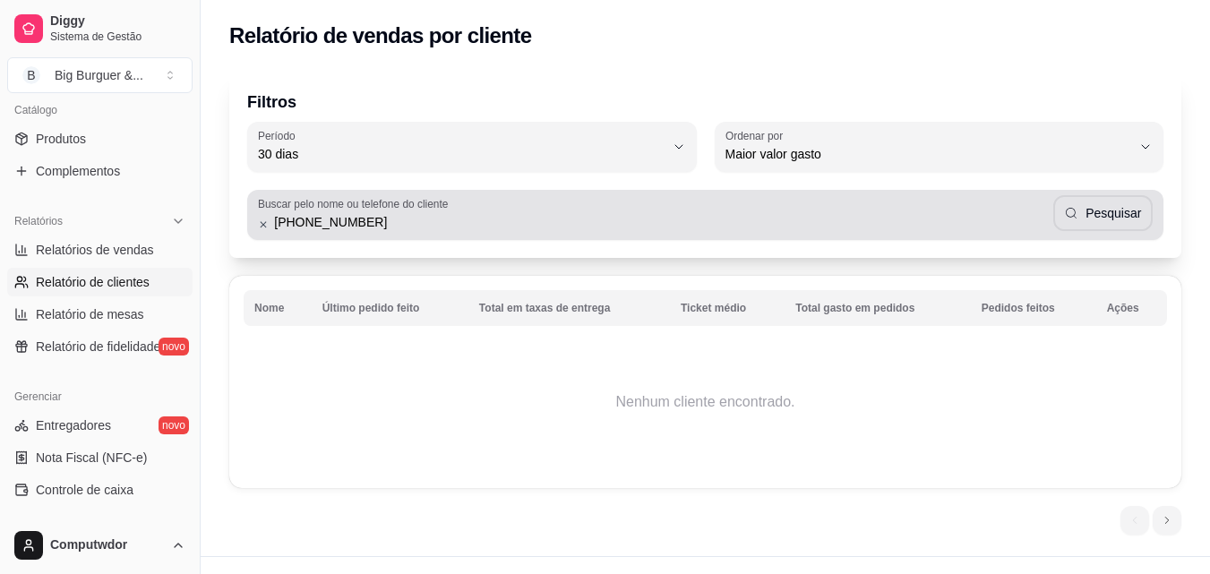
click at [398, 223] on input "[PHONE_NUMBER]" at bounding box center [661, 222] width 784 height 18
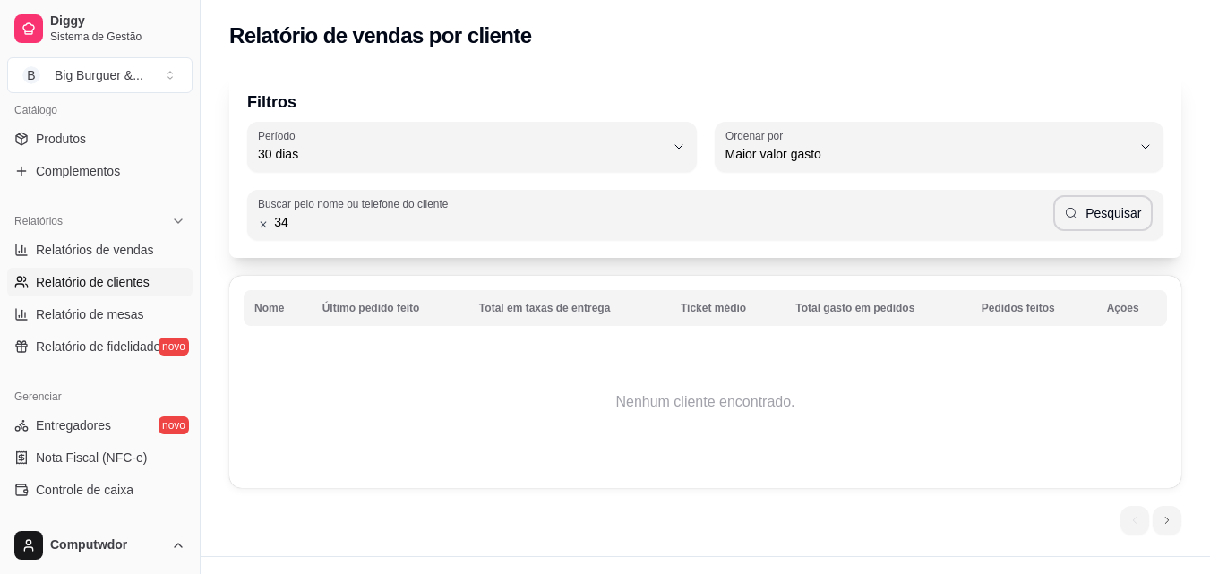
type input "3"
